Goal: Information Seeking & Learning: Learn about a topic

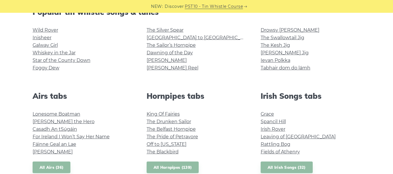
scroll to position [156, 0]
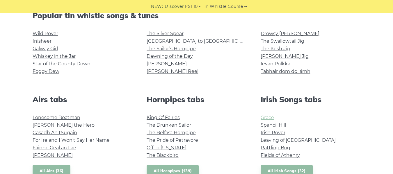
click at [269, 116] on link "Grace" at bounding box center [267, 118] width 13 height 6
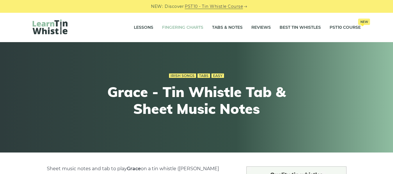
click at [198, 26] on link "Fingering Charts" at bounding box center [182, 27] width 41 height 15
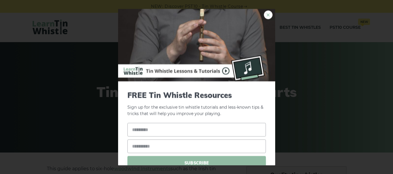
click at [264, 16] on link "×" at bounding box center [268, 14] width 9 height 9
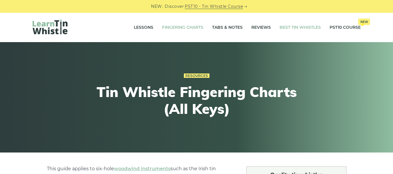
click at [283, 28] on link "Best Tin Whistles" at bounding box center [300, 27] width 41 height 15
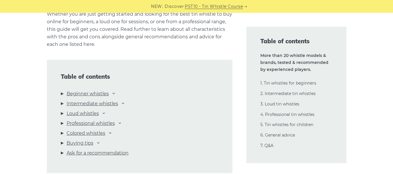
scroll to position [605, 0]
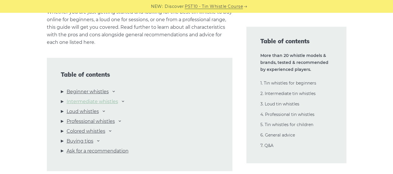
click at [102, 102] on link "Intermediate whistles" at bounding box center [92, 102] width 51 height 8
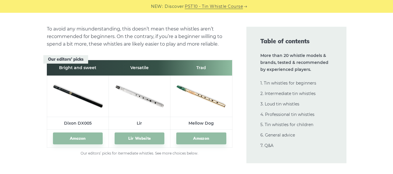
scroll to position [3245, 0]
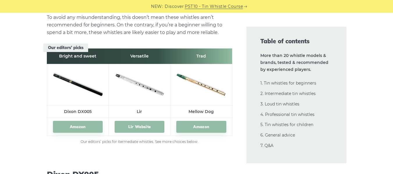
click at [143, 125] on link "Lir Website" at bounding box center [140, 127] width 50 height 12
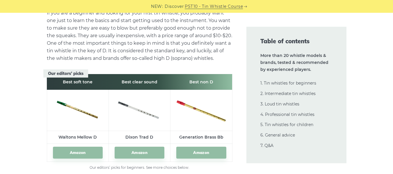
scroll to position [810, 0]
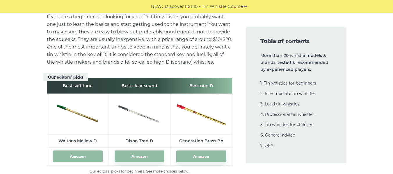
click at [72, 156] on link "Amazon" at bounding box center [78, 157] width 50 height 12
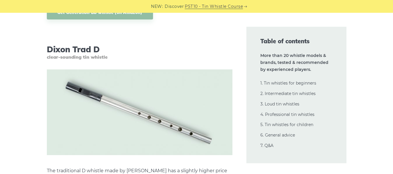
scroll to position [2520, 0]
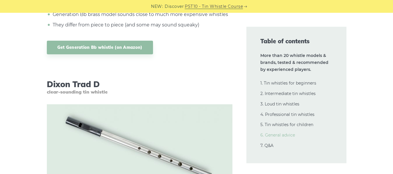
click at [292, 134] on link "6. General advice" at bounding box center [277, 135] width 35 height 5
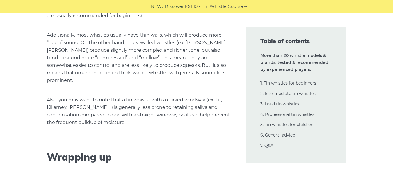
scroll to position [13319, 0]
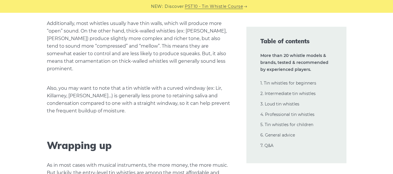
click at [299, 84] on link "1. Tin whistles for beginners" at bounding box center [288, 83] width 56 height 5
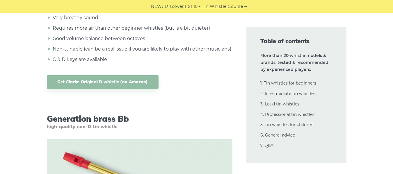
scroll to position [2380, 0]
